Goal: Check status: Check status

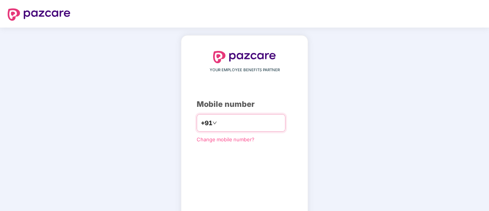
click at [219, 123] on input "number" at bounding box center [250, 123] width 63 height 12
type input "**********"
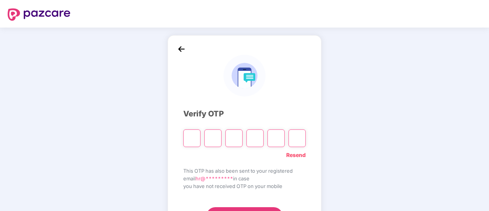
type input "*"
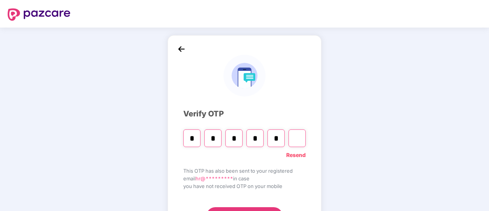
type input "*"
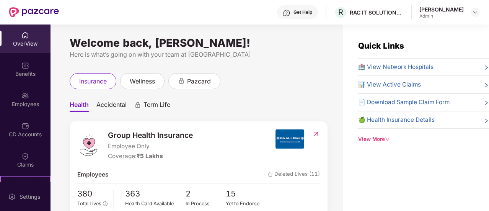
click at [400, 83] on span "📊 View Active Claims" at bounding box center [389, 84] width 63 height 9
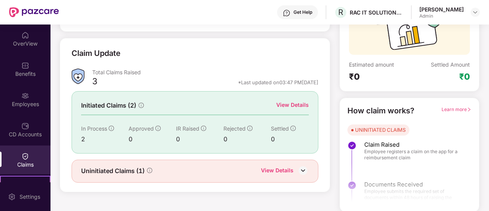
scroll to position [88, 0]
click at [274, 167] on div "View Details" at bounding box center [277, 171] width 33 height 10
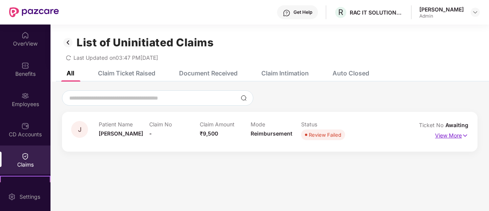
click at [446, 135] on p "View More" at bounding box center [451, 134] width 33 height 10
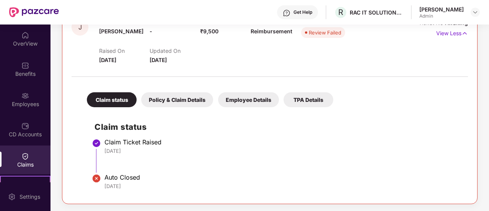
scroll to position [103, 0]
click at [118, 178] on div "Auto Closed" at bounding box center [282, 177] width 356 height 8
click at [95, 178] on img at bounding box center [96, 178] width 9 height 9
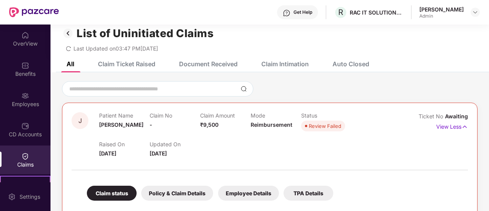
scroll to position [0, 0]
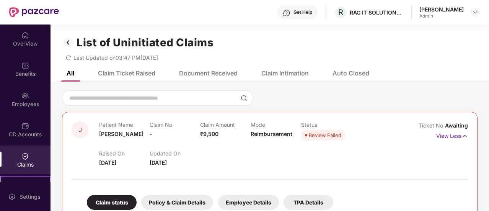
click at [129, 75] on div "Claim Ticket Raised" at bounding box center [126, 73] width 57 height 8
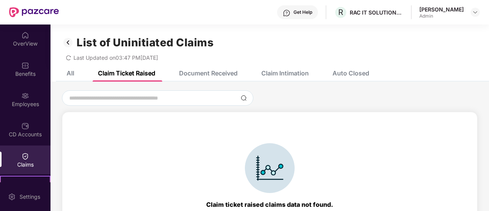
click at [222, 68] on div "Document Received" at bounding box center [203, 73] width 70 height 17
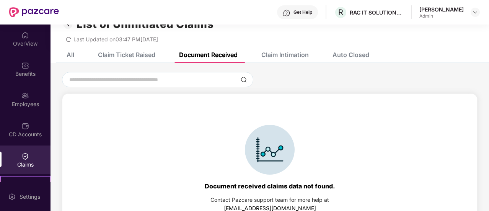
scroll to position [35, 0]
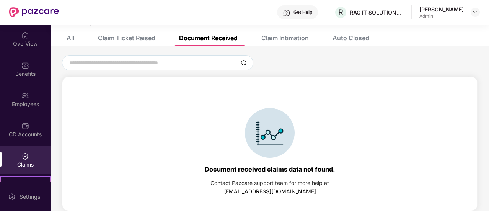
click at [290, 39] on div "Claim Intimation" at bounding box center [284, 38] width 47 height 8
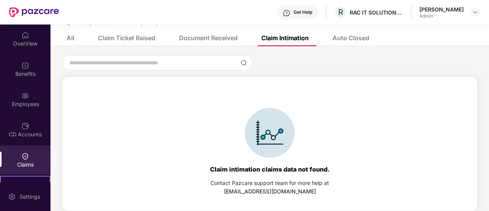
scroll to position [0, 0]
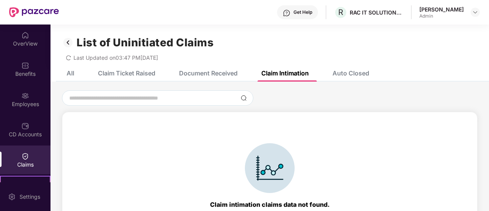
click at [351, 72] on div "Auto Closed" at bounding box center [351, 73] width 37 height 8
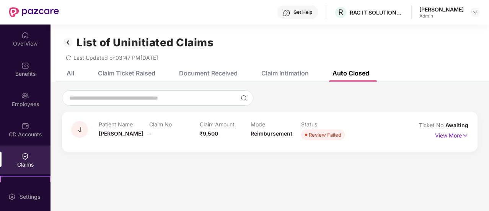
click at [70, 71] on div "All" at bounding box center [71, 73] width 8 height 8
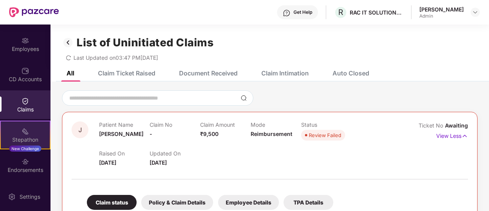
scroll to position [77, 0]
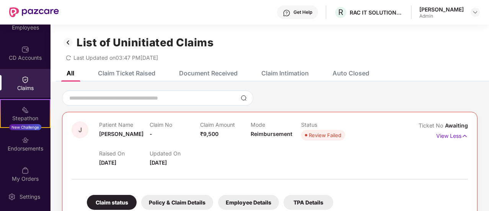
click at [18, 76] on div "Claims" at bounding box center [25, 83] width 51 height 29
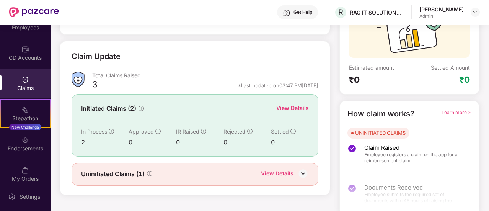
scroll to position [88, 0]
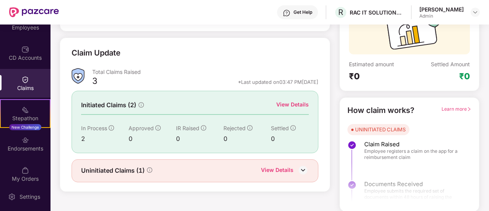
click at [293, 102] on div "View Details" at bounding box center [292, 104] width 33 height 8
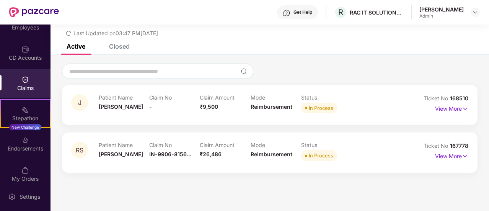
scroll to position [24, 0]
click at [445, 109] on p "View More" at bounding box center [451, 108] width 33 height 10
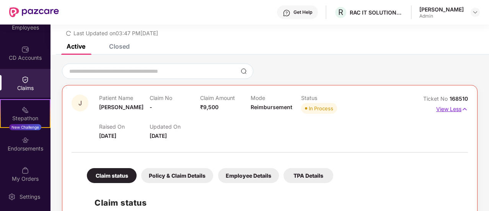
click at [462, 109] on img at bounding box center [465, 109] width 7 height 8
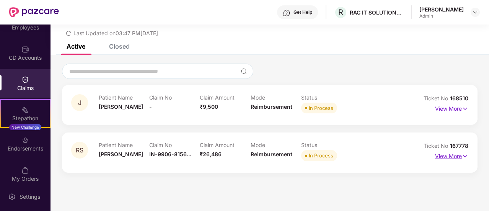
click at [449, 155] on p "View More" at bounding box center [451, 155] width 33 height 10
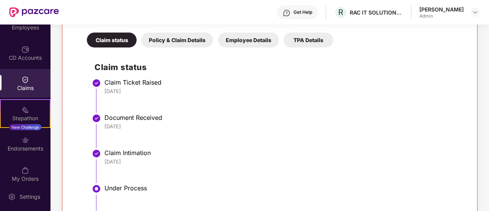
scroll to position [206, 0]
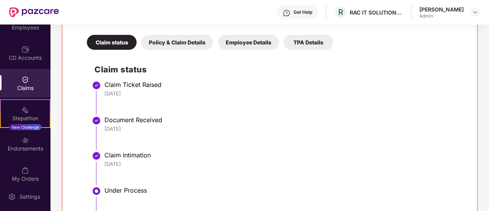
click at [34, 83] on div "Claims" at bounding box center [25, 83] width 51 height 29
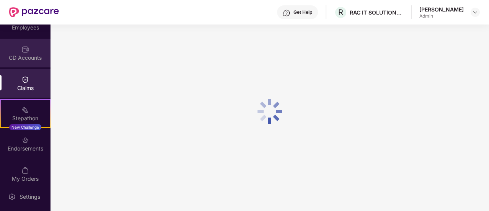
click at [28, 51] on div "CD Accounts" at bounding box center [25, 53] width 51 height 29
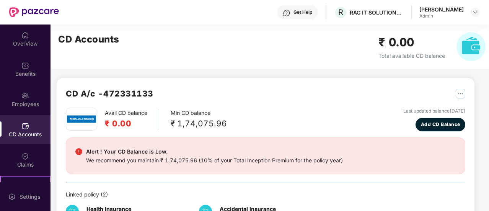
click at [131, 119] on h2 "₹ 0.00" at bounding box center [126, 123] width 42 height 13
click at [132, 122] on h2 "₹ 0.00" at bounding box center [126, 123] width 42 height 13
click at [132, 119] on h2 "₹ 0.00" at bounding box center [126, 123] width 42 height 13
click at [22, 67] on img at bounding box center [25, 66] width 8 height 8
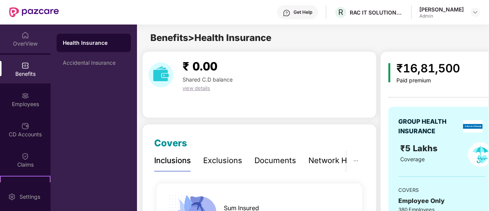
click at [28, 45] on div "OverView" at bounding box center [25, 44] width 51 height 8
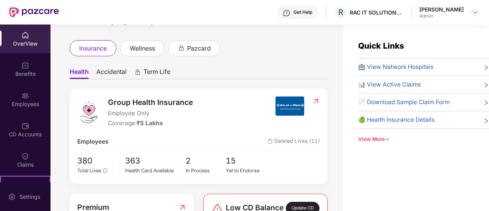
scroll to position [77, 0]
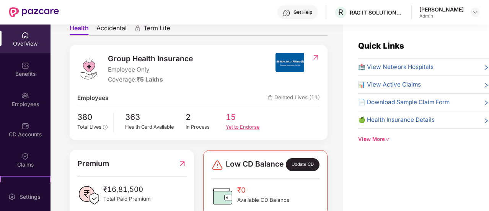
click at [231, 119] on span "15" at bounding box center [246, 117] width 41 height 13
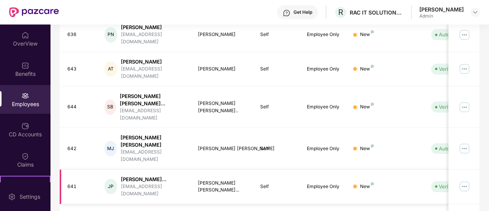
scroll to position [271, 0]
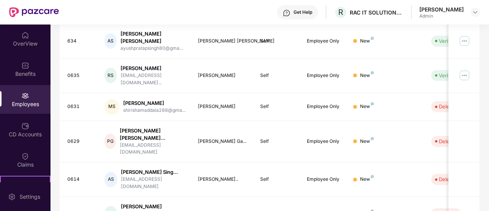
scroll to position [264, 0]
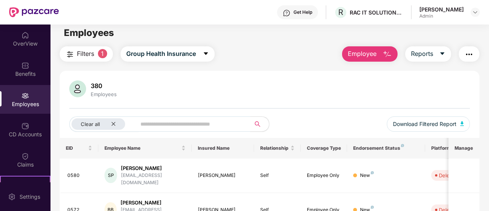
scroll to position [0, 0]
